Goal: Transaction & Acquisition: Obtain resource

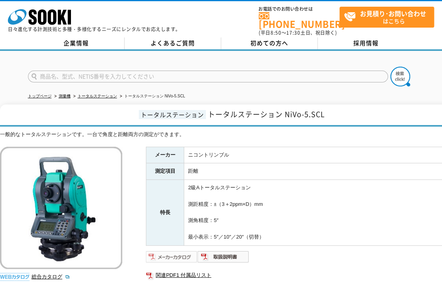
click at [186, 250] on img at bounding box center [172, 256] width 52 height 13
click at [213, 250] on img at bounding box center [223, 256] width 52 height 13
click at [180, 250] on img at bounding box center [172, 256] width 52 height 13
click at [102, 94] on link "トータルステーション" at bounding box center [97, 96] width 39 height 4
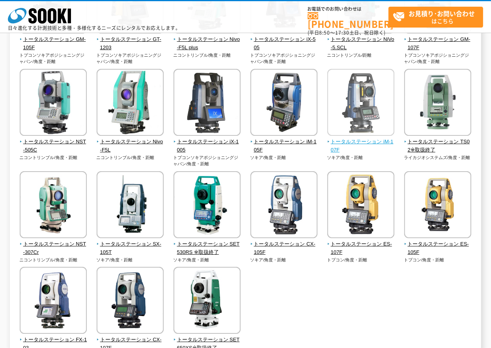
scroll to position [169, 0]
